Goal: Information Seeking & Learning: Learn about a topic

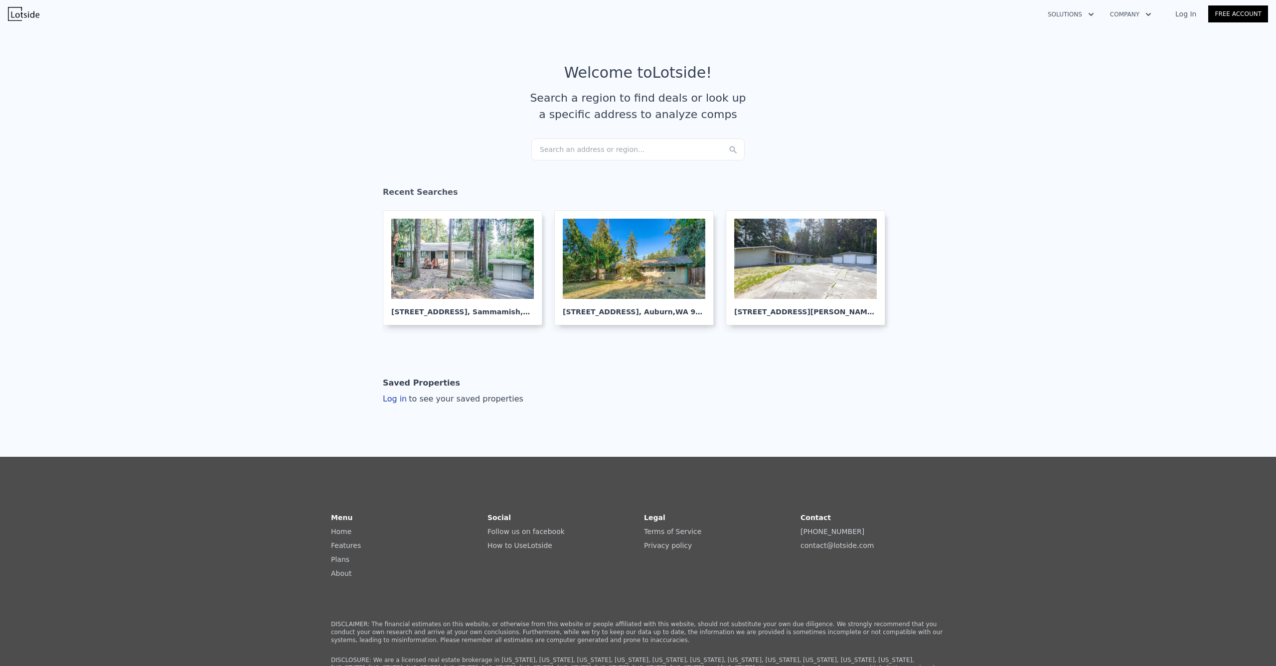
click at [597, 154] on div "Search an address or region..." at bounding box center [637, 150] width 213 height 22
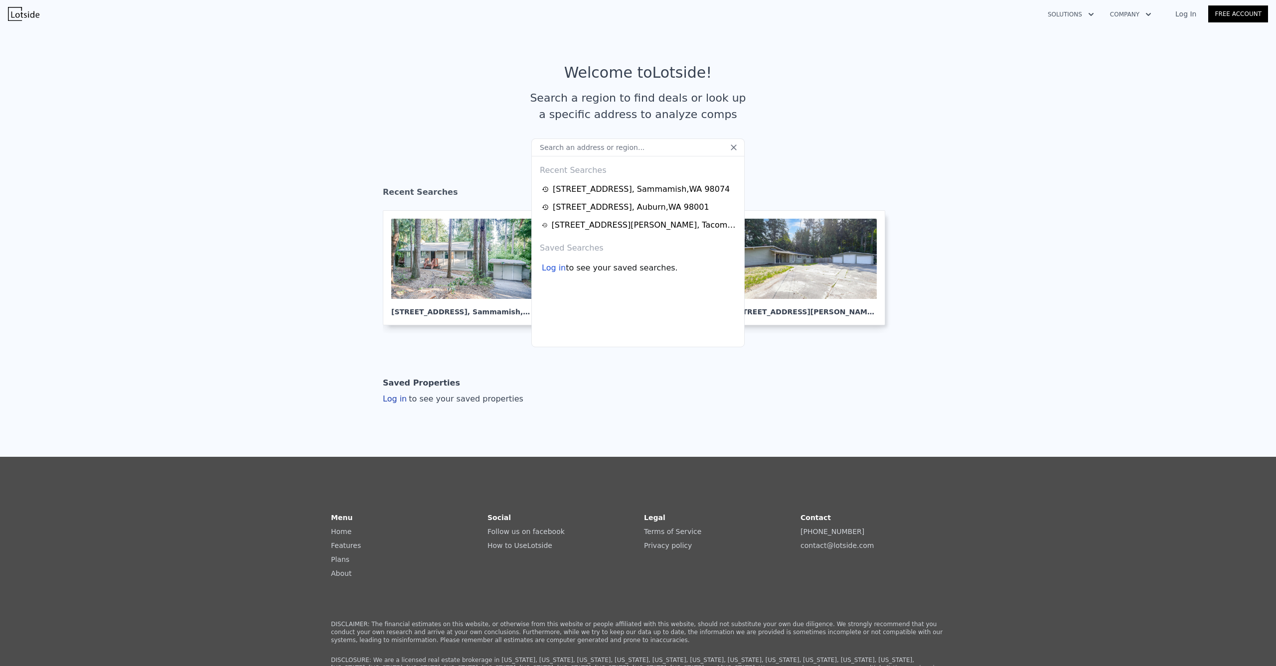
type input "2820 Skyway Place, Auburn, WA 98092"
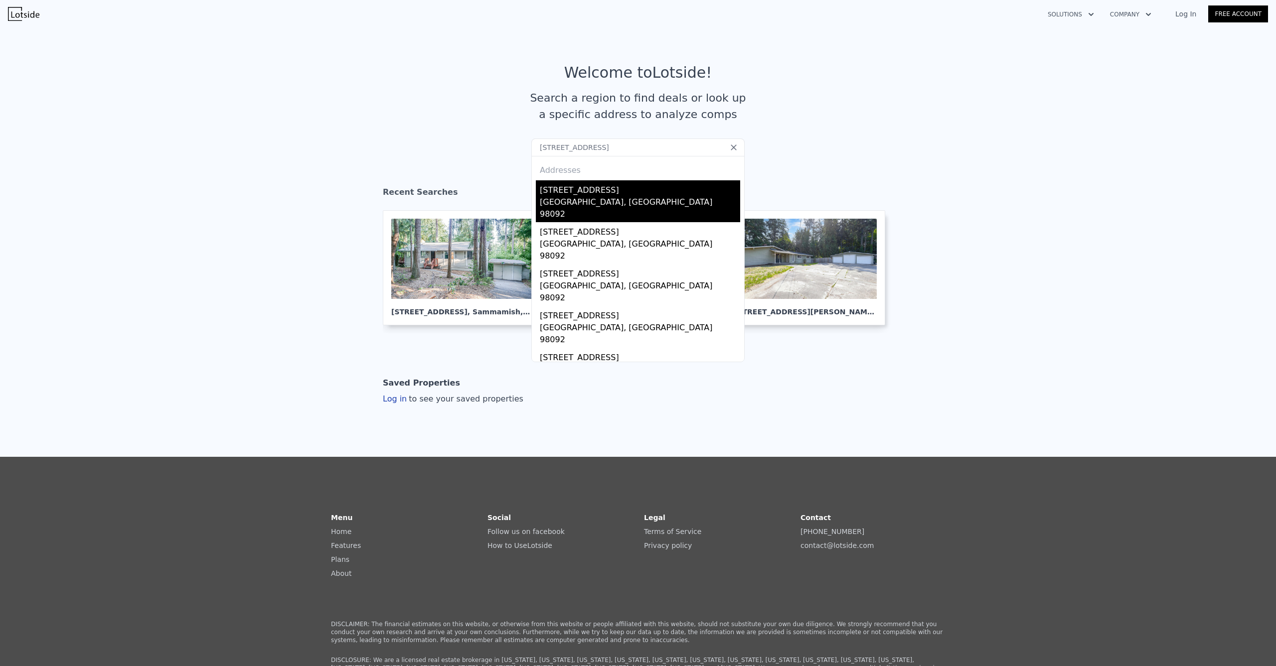
click at [589, 197] on div "Auburn, WA 98092" at bounding box center [640, 209] width 200 height 26
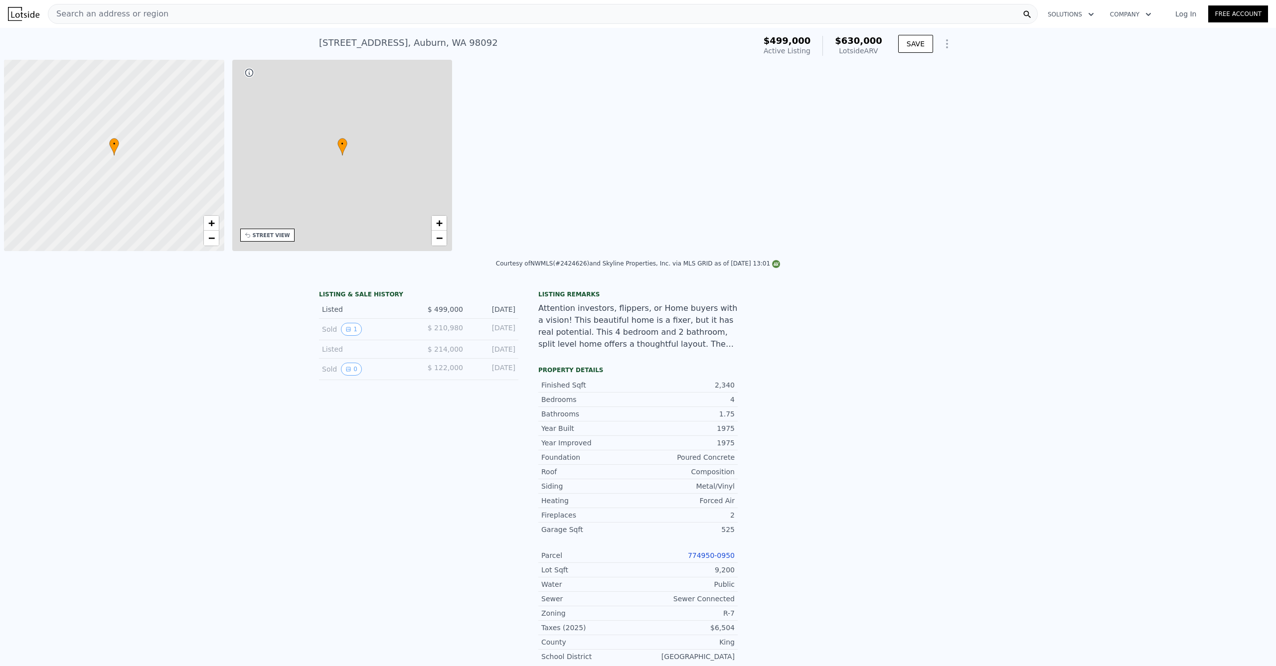
scroll to position [0, 4]
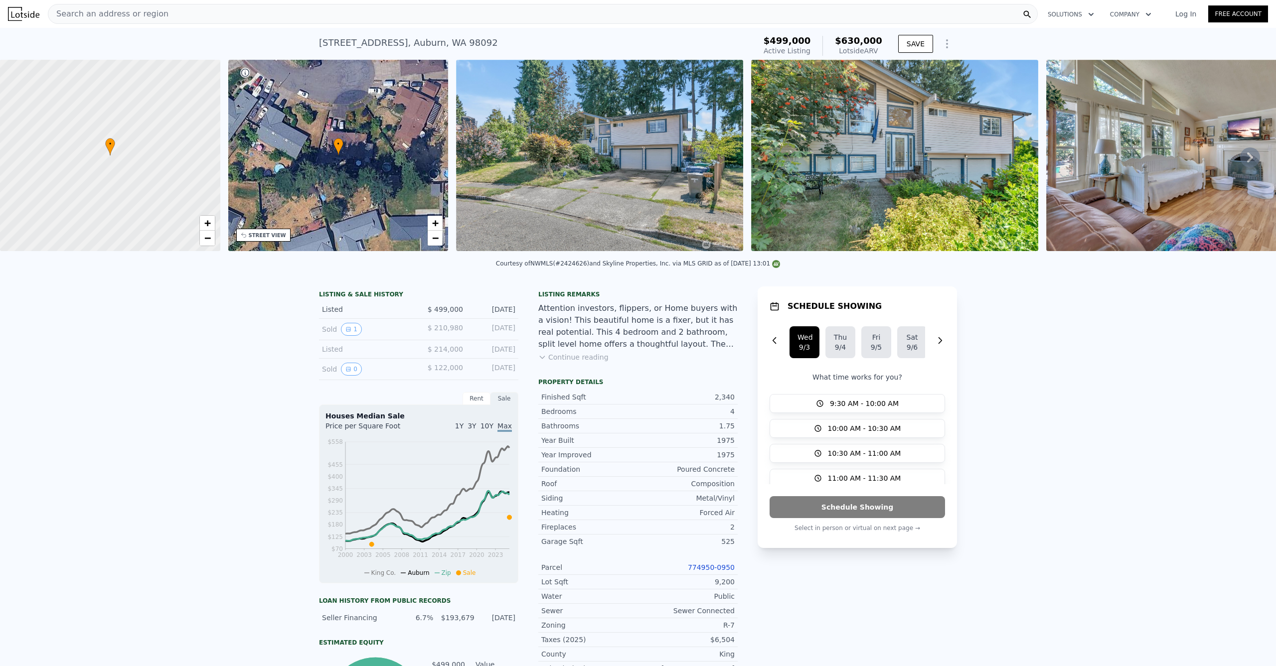
click at [253, 14] on div "Search an address or region" at bounding box center [543, 14] width 990 height 20
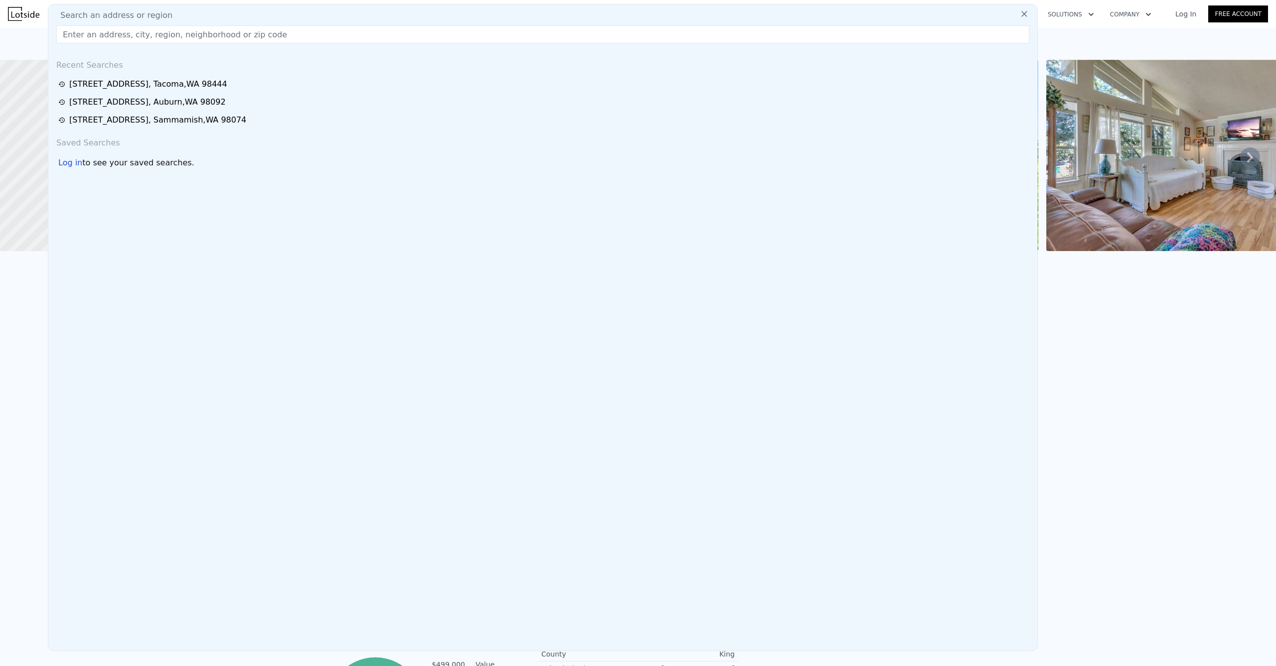
type input "4418 60th Ave W, University Place, WA 98466"
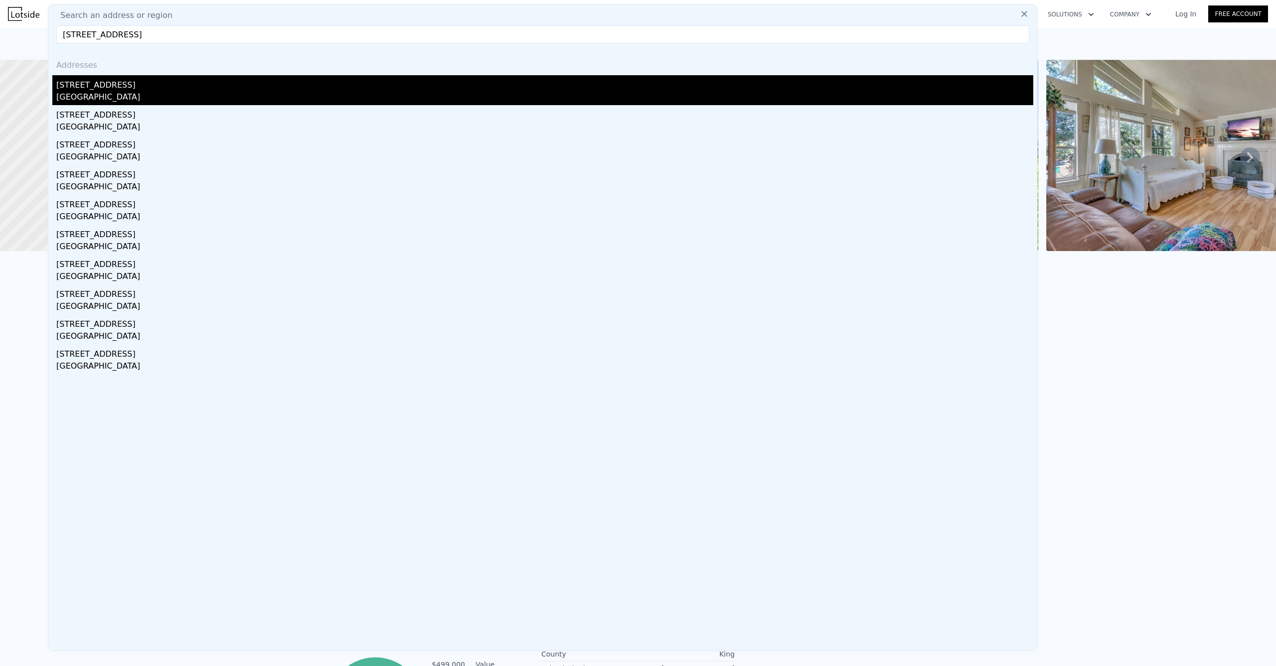
click at [114, 76] on div "4418 60th Ave W" at bounding box center [544, 83] width 977 height 16
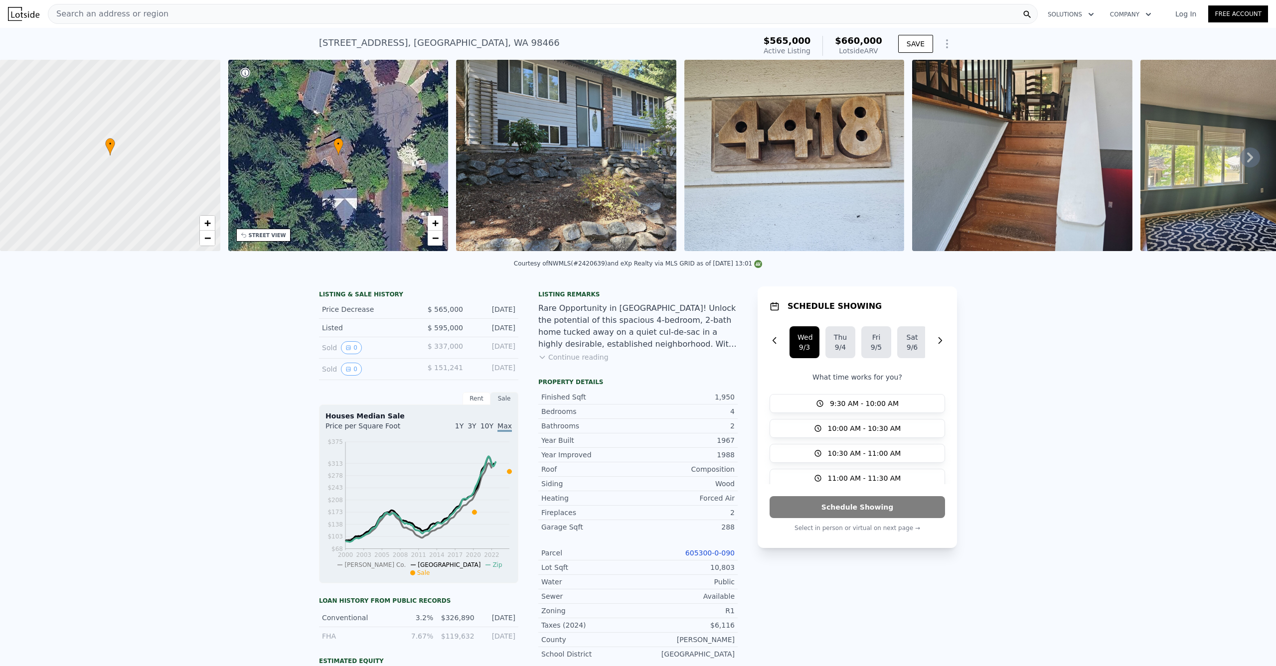
click at [1247, 157] on icon at bounding box center [1250, 157] width 6 height 10
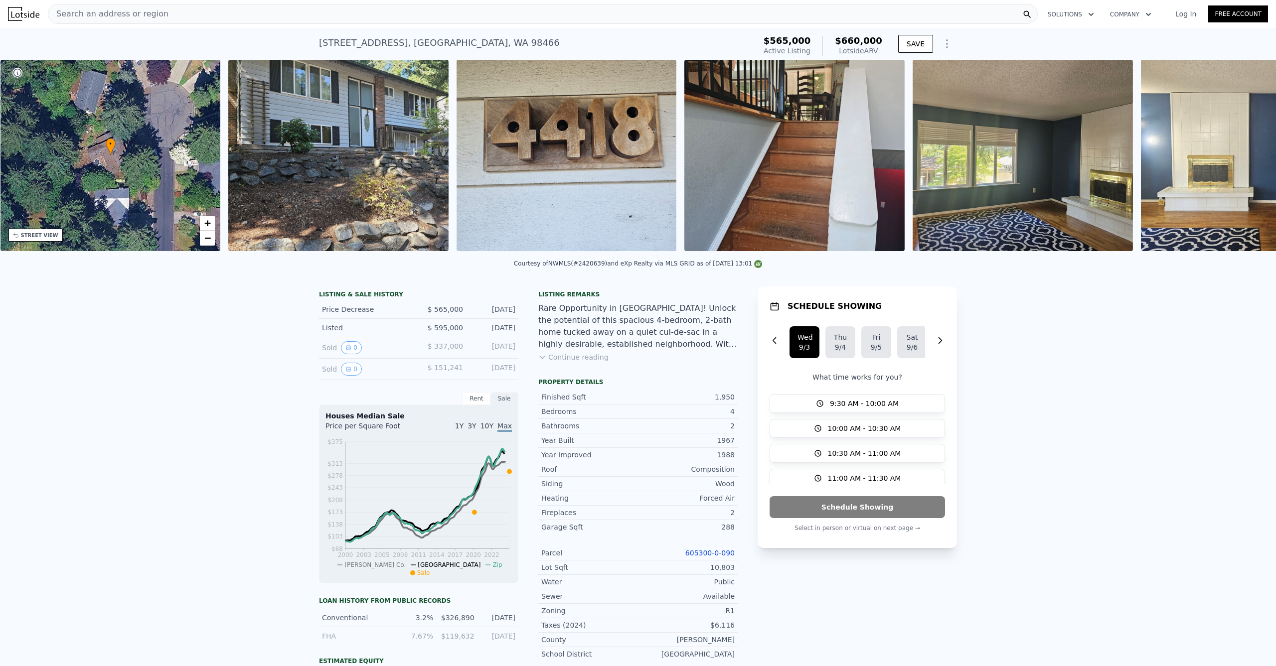
scroll to position [0, 232]
click at [1242, 158] on img at bounding box center [1250, 155] width 220 height 191
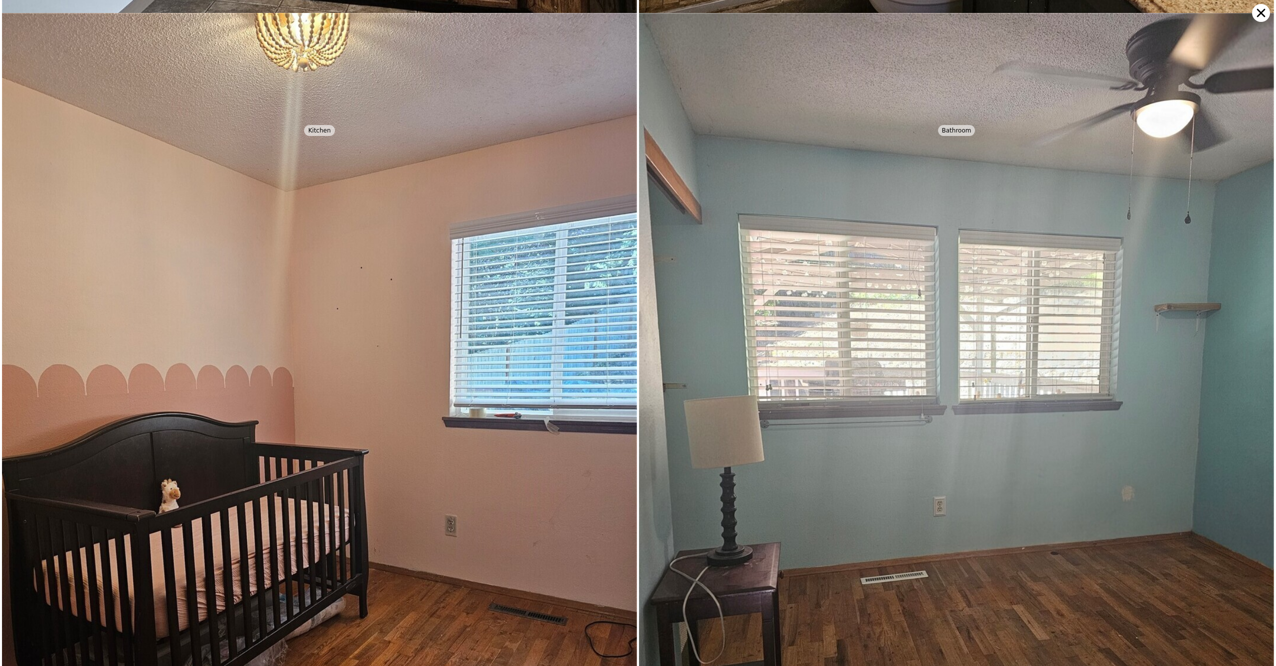
scroll to position [3592, 0]
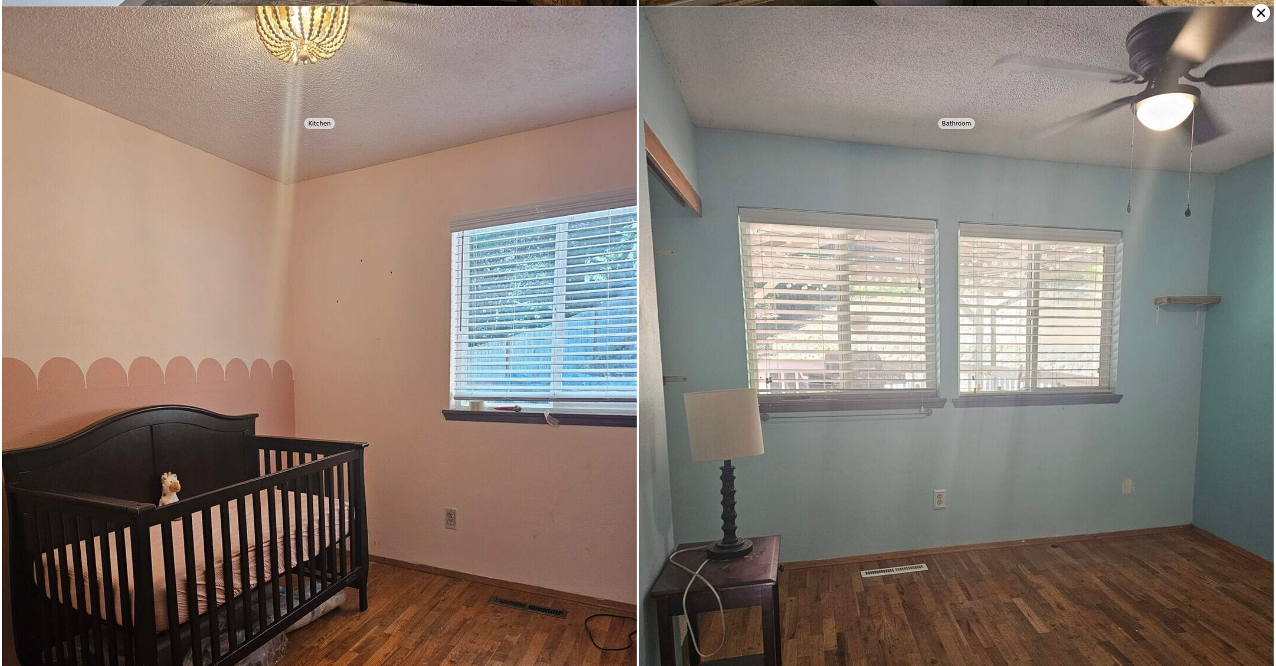
click at [1255, 12] on icon at bounding box center [1261, 13] width 18 height 18
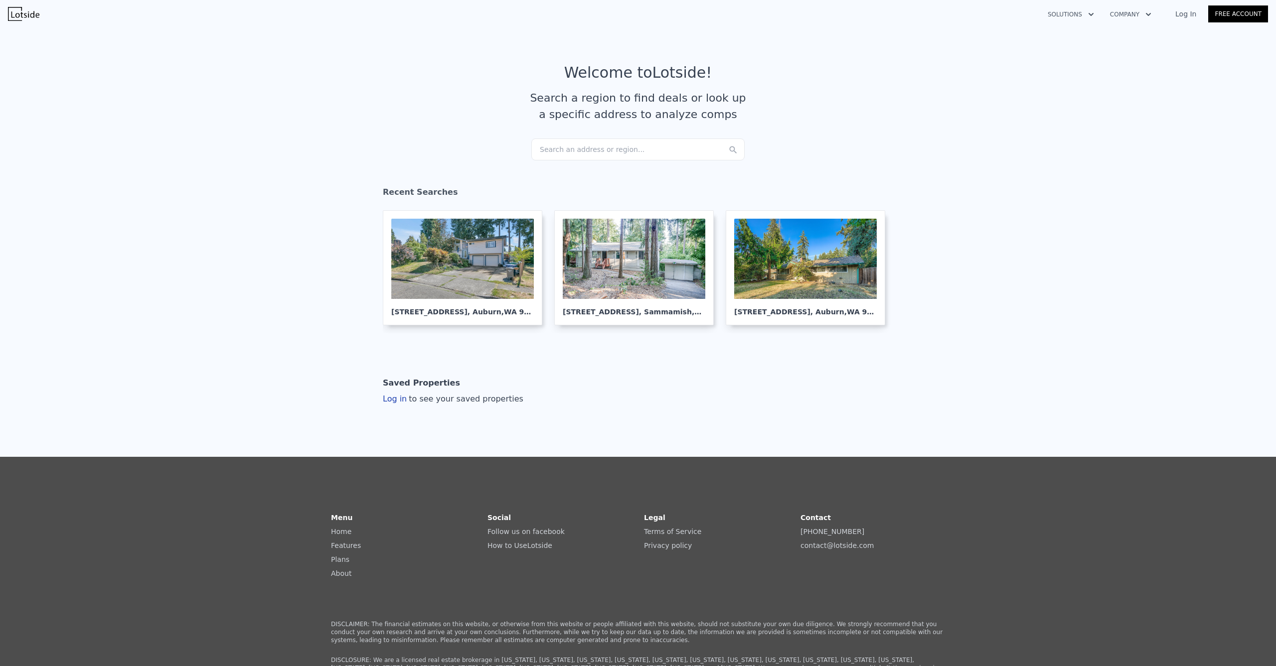
click at [617, 143] on div "Search an address or region..." at bounding box center [637, 150] width 213 height 22
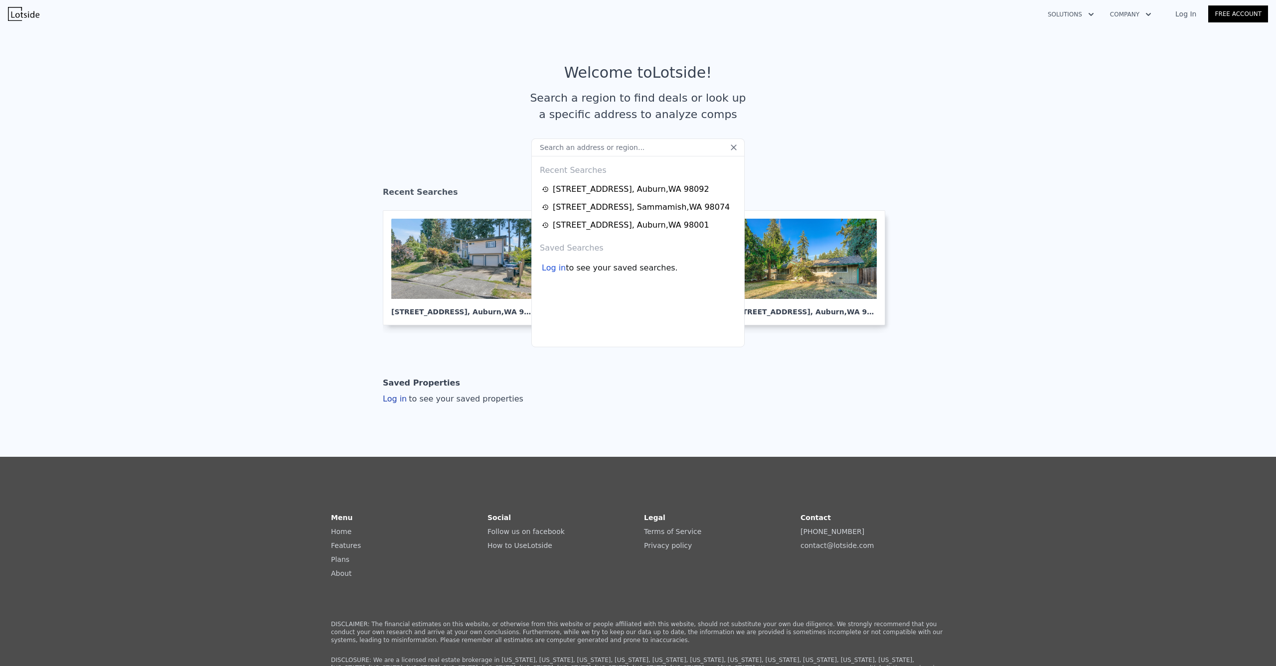
paste input "[STREET_ADDRESS]"
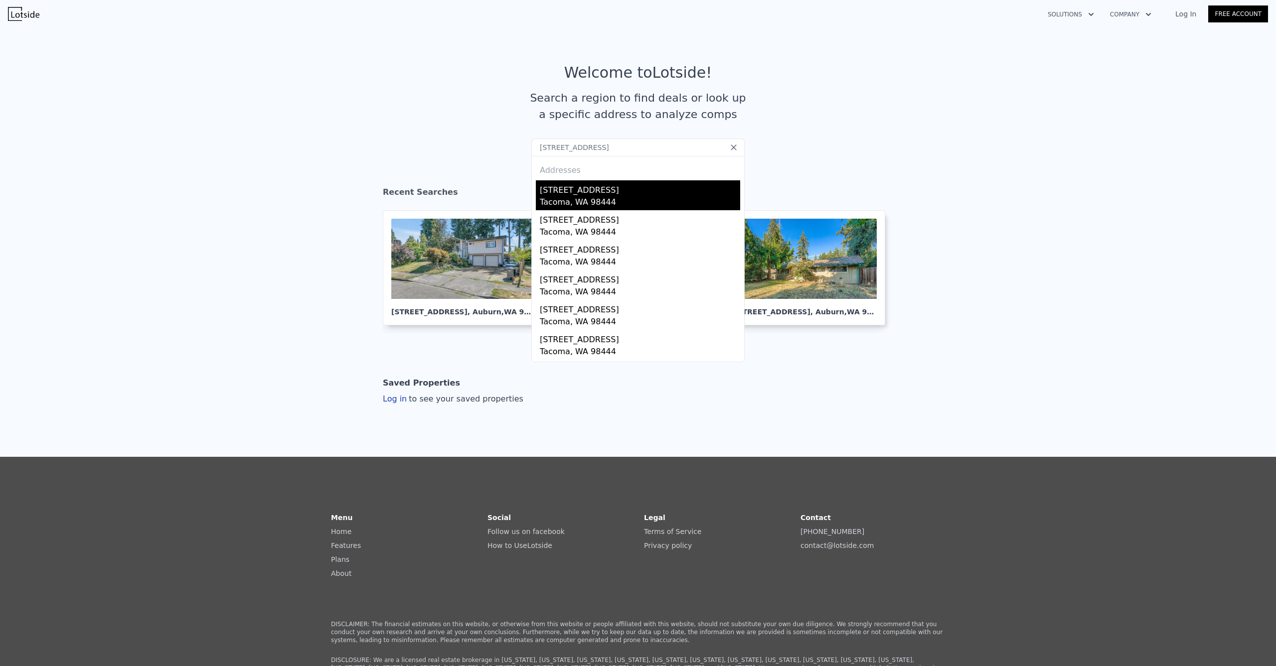
type input "[STREET_ADDRESS]"
click at [587, 184] on div "[STREET_ADDRESS]" at bounding box center [640, 188] width 200 height 16
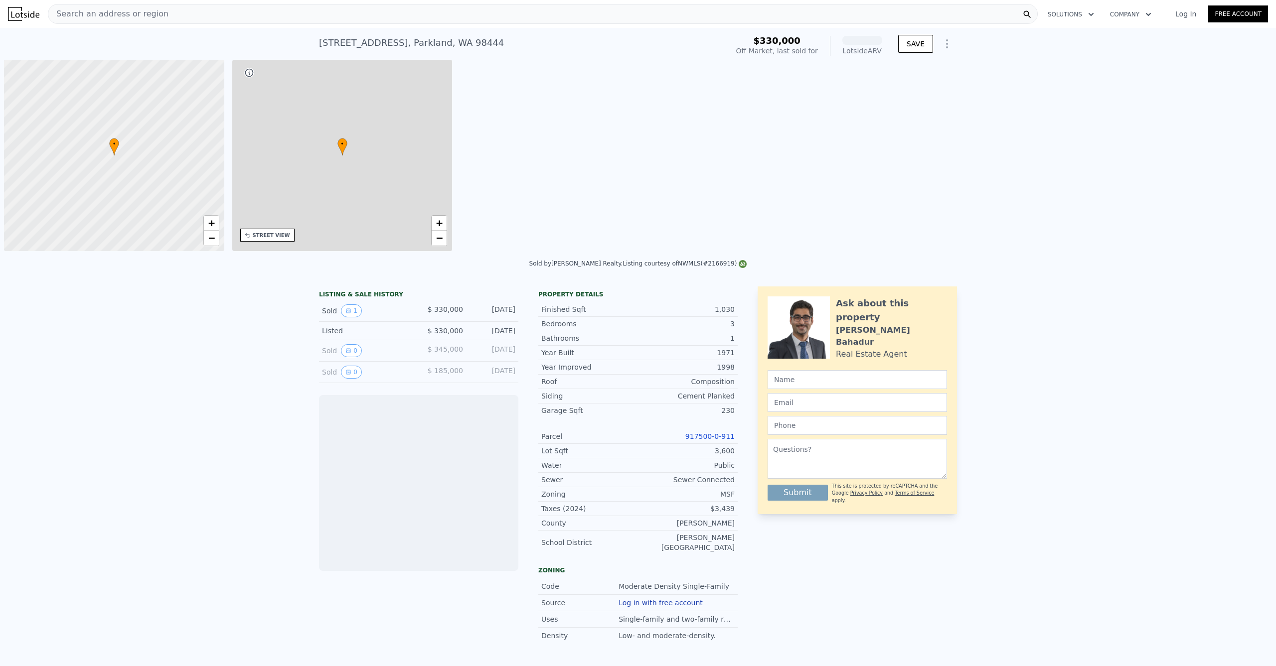
scroll to position [0, 4]
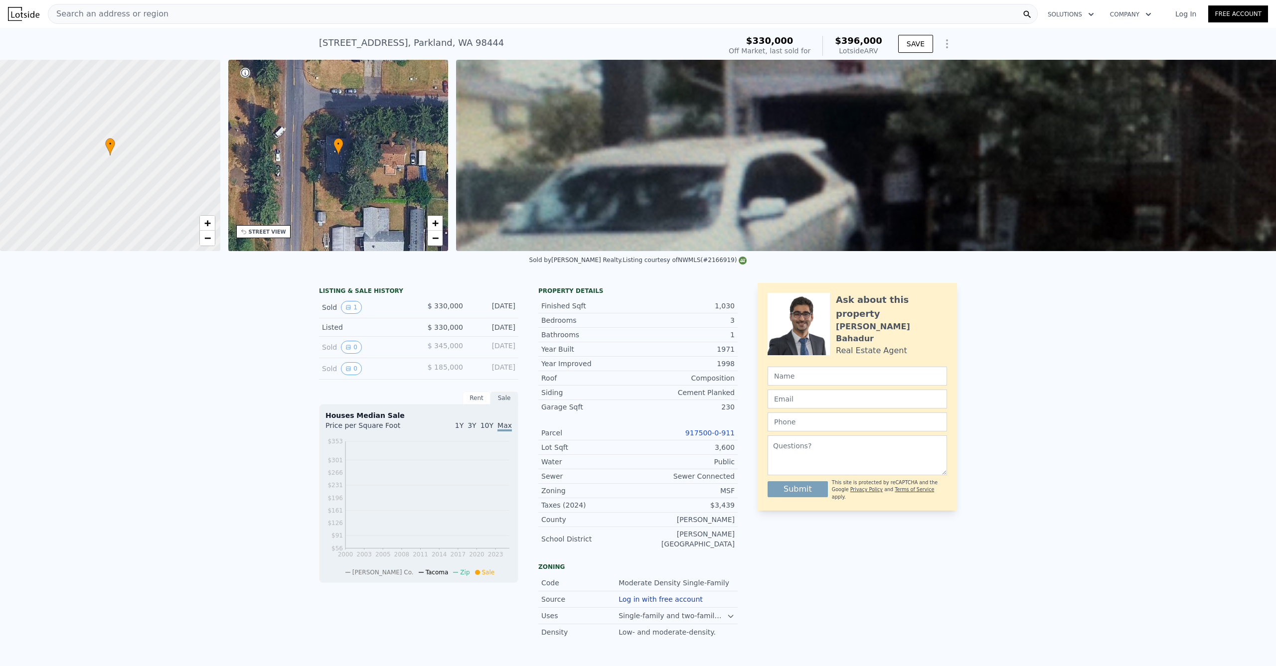
click at [260, 11] on div "Search an address or region" at bounding box center [543, 14] width 990 height 20
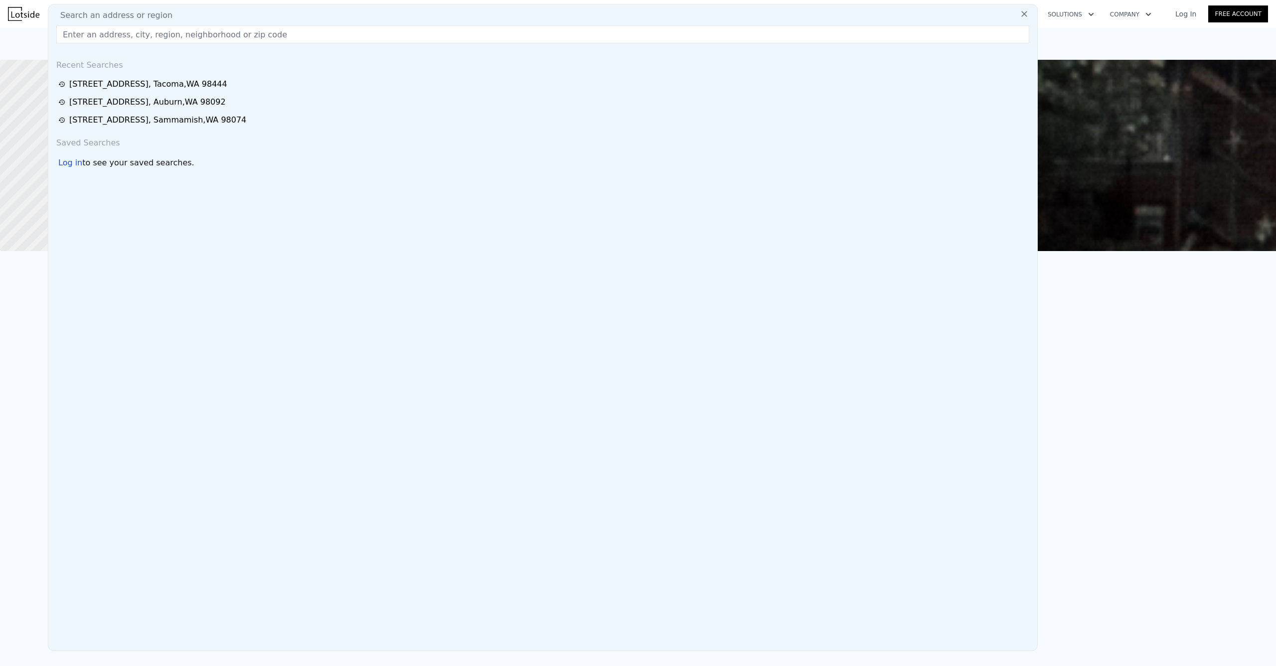
type input "[STREET_ADDRESS]"
